Goal: Unclear

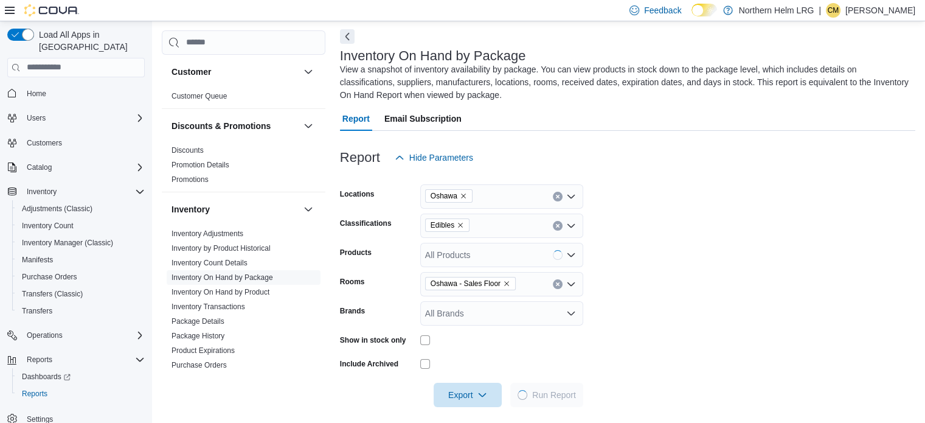
scroll to position [54, 0]
